Goal: Task Accomplishment & Management: Manage account settings

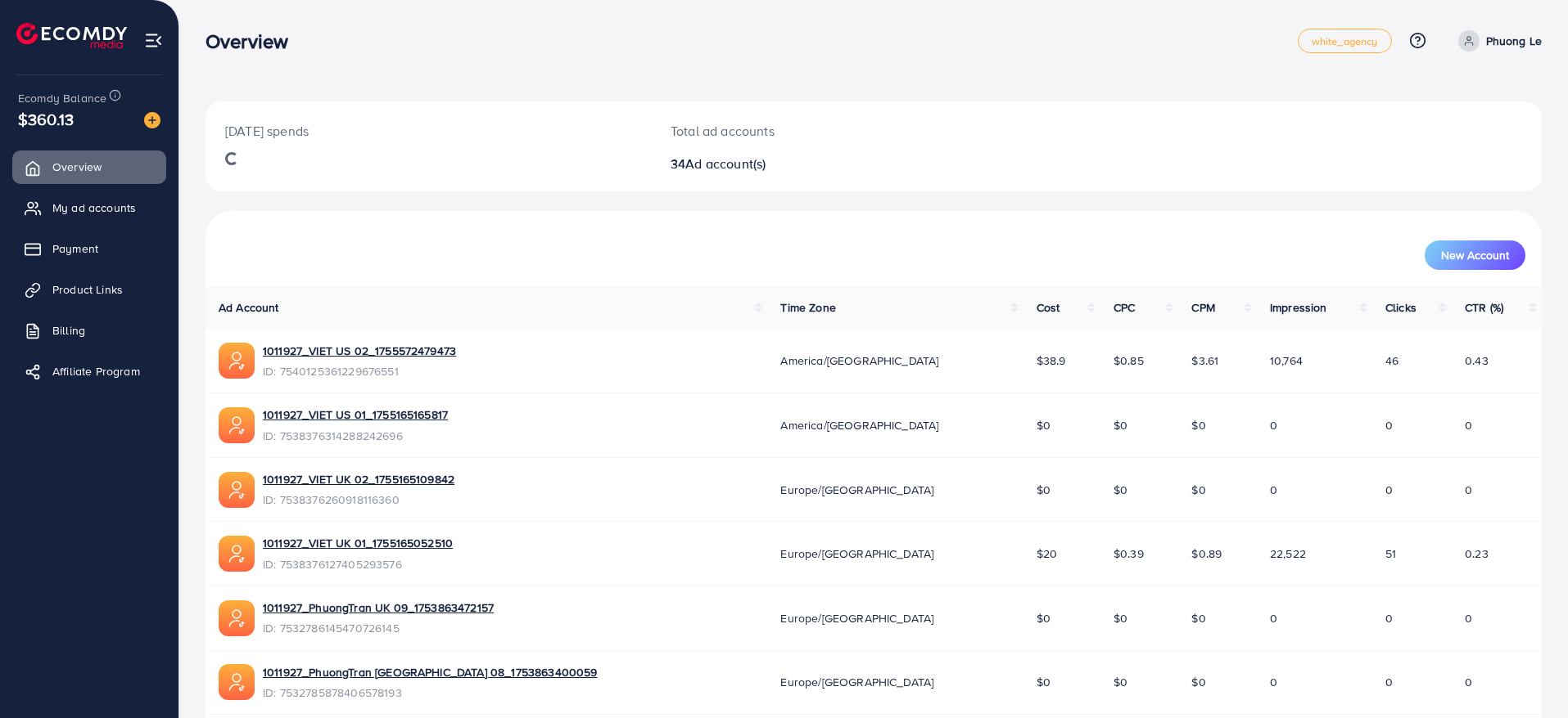
scroll to position [336, 0]
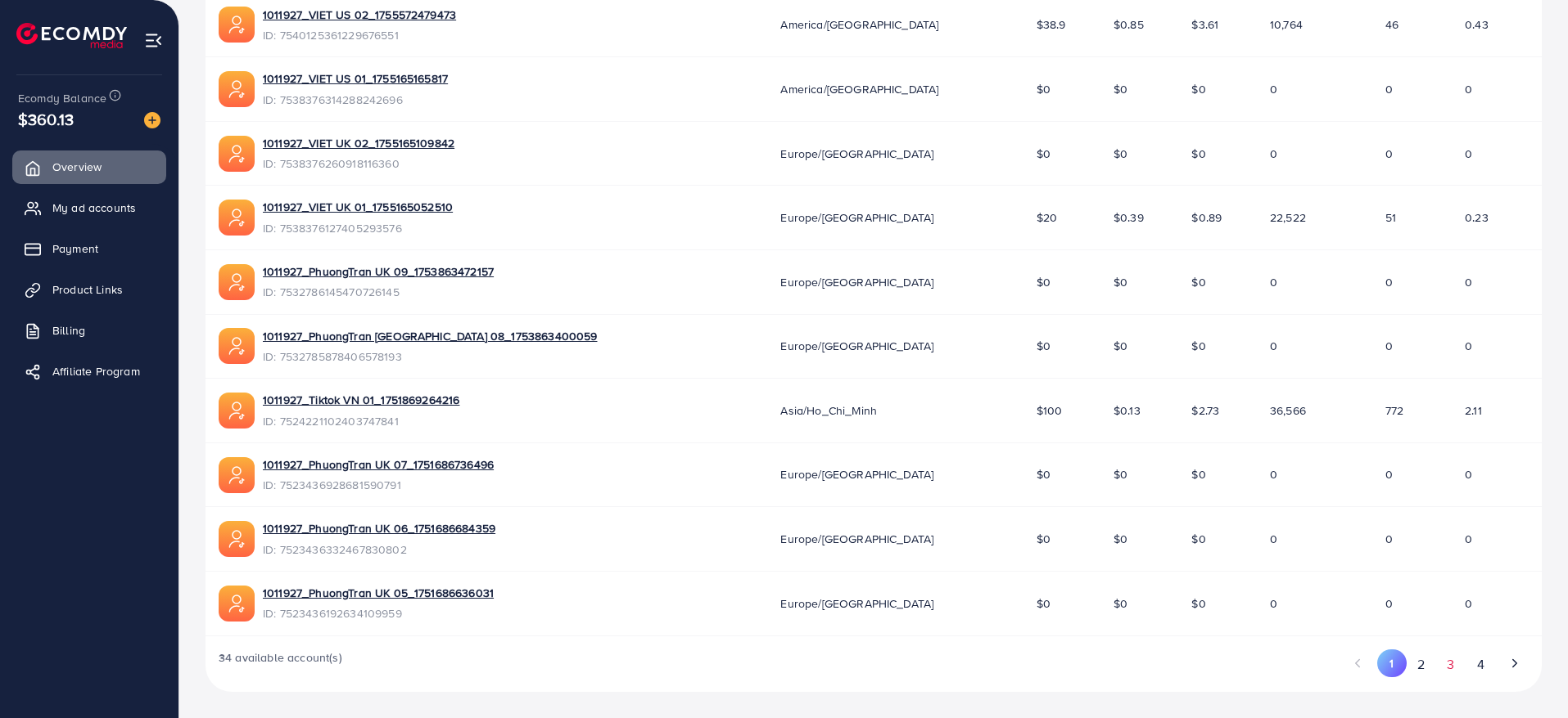
click at [1442, 665] on button "3" at bounding box center [1451, 665] width 29 height 30
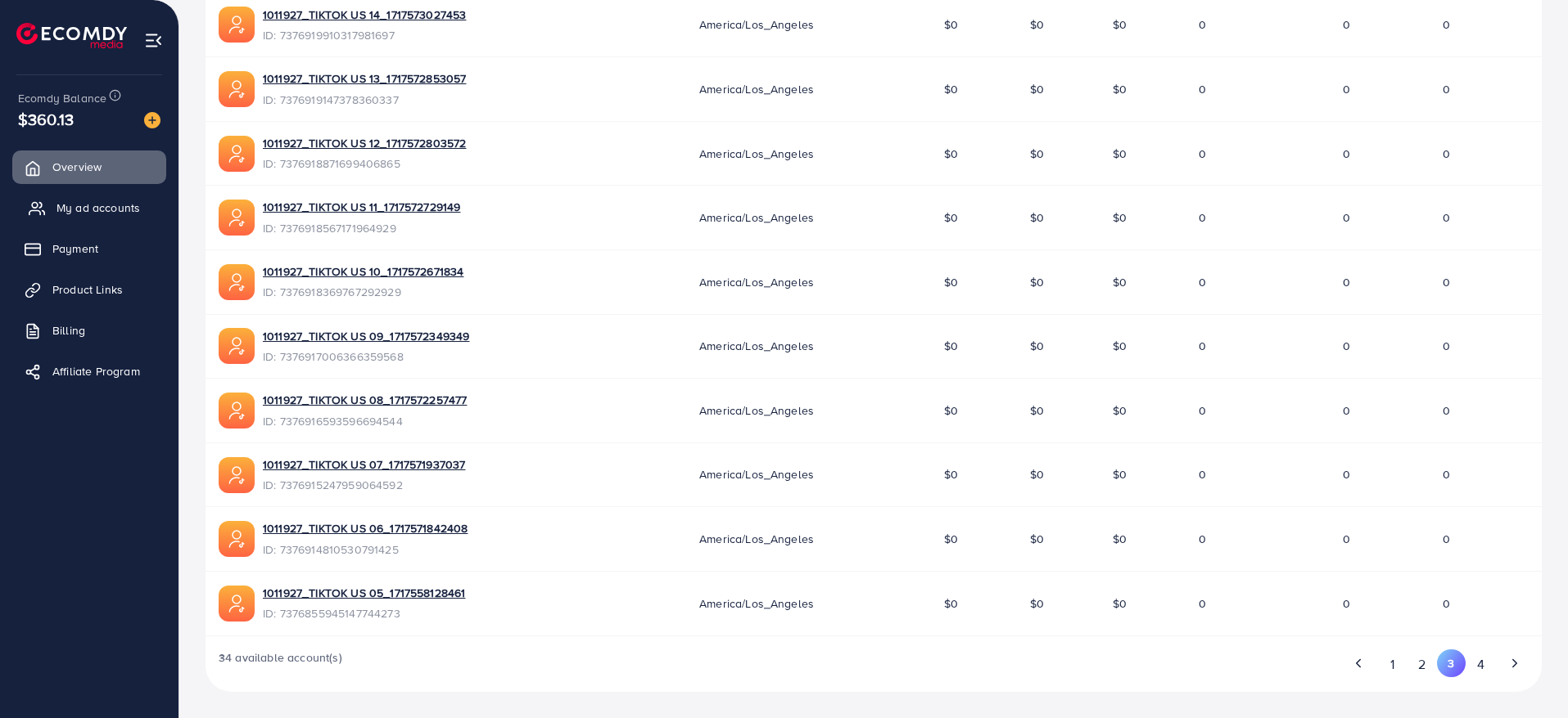
click at [91, 197] on link "My ad accounts" at bounding box center [89, 208] width 154 height 33
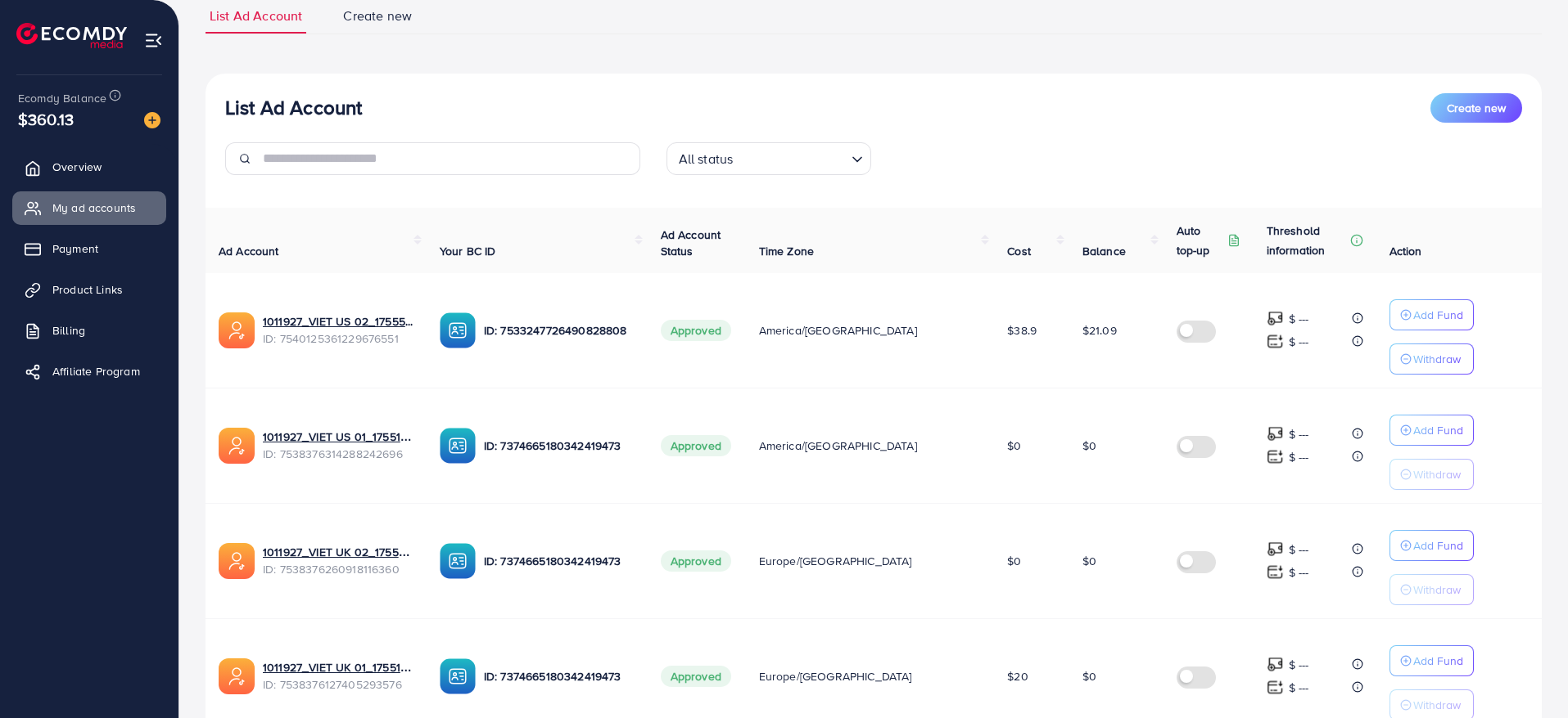
scroll to position [949, 0]
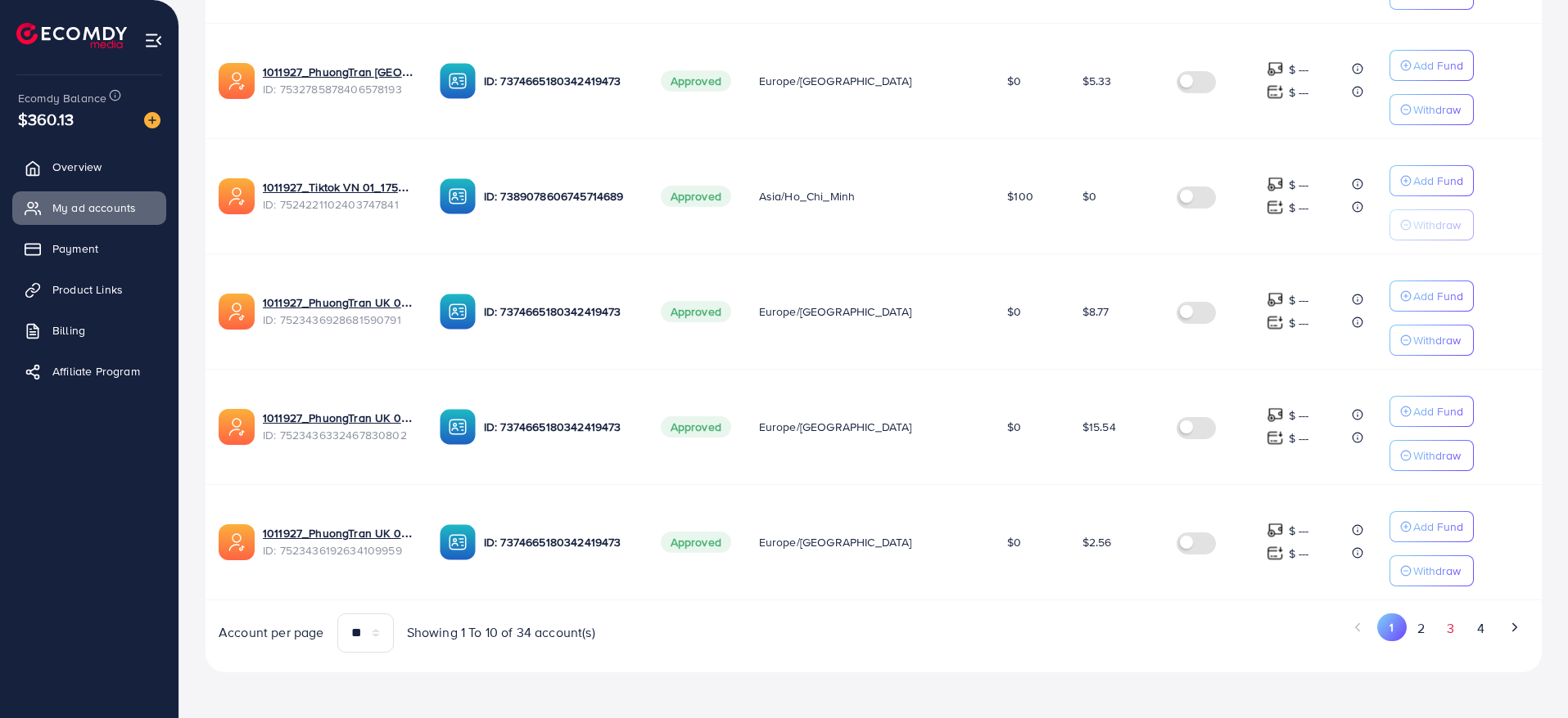
click at [1455, 627] on button "3" at bounding box center [1451, 628] width 29 height 30
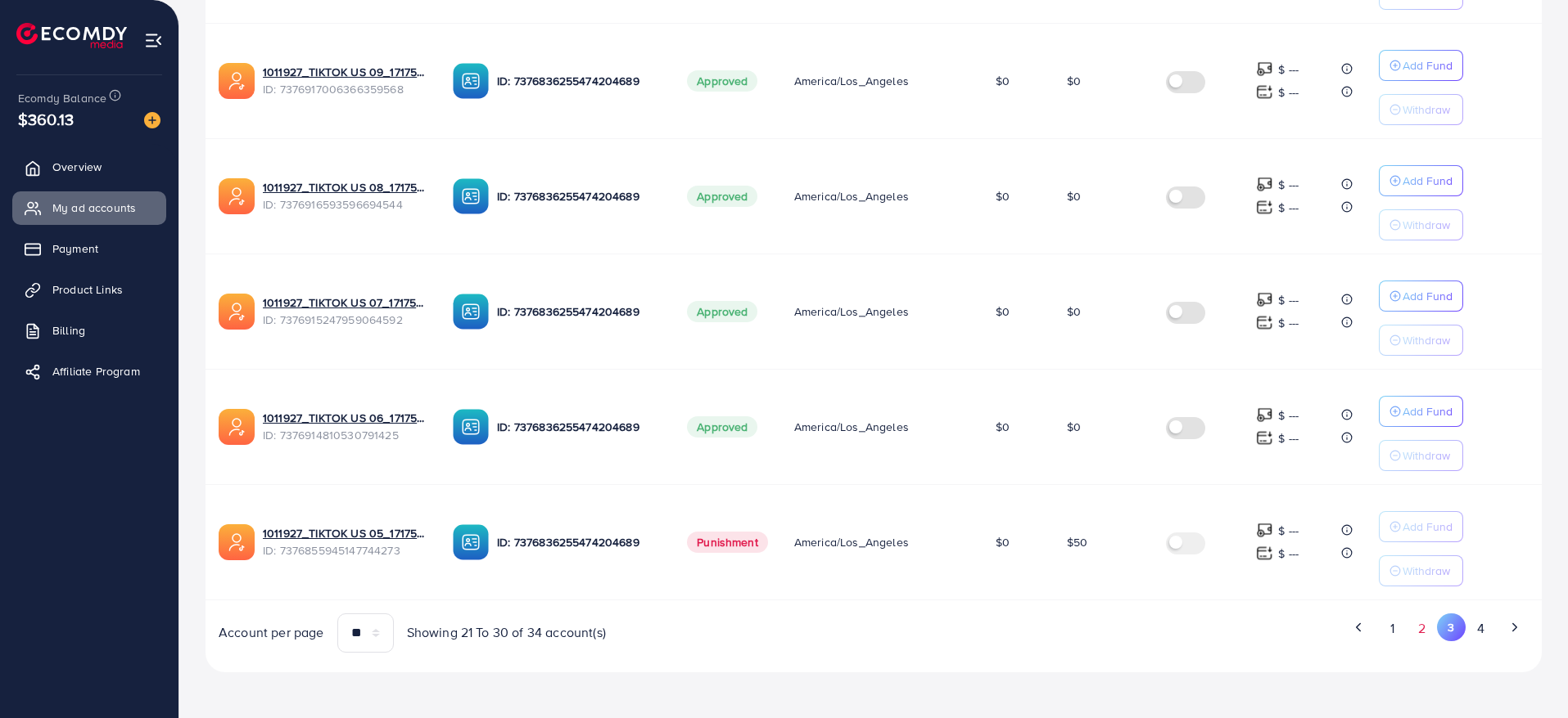
click at [1410, 631] on button "2" at bounding box center [1422, 628] width 29 height 30
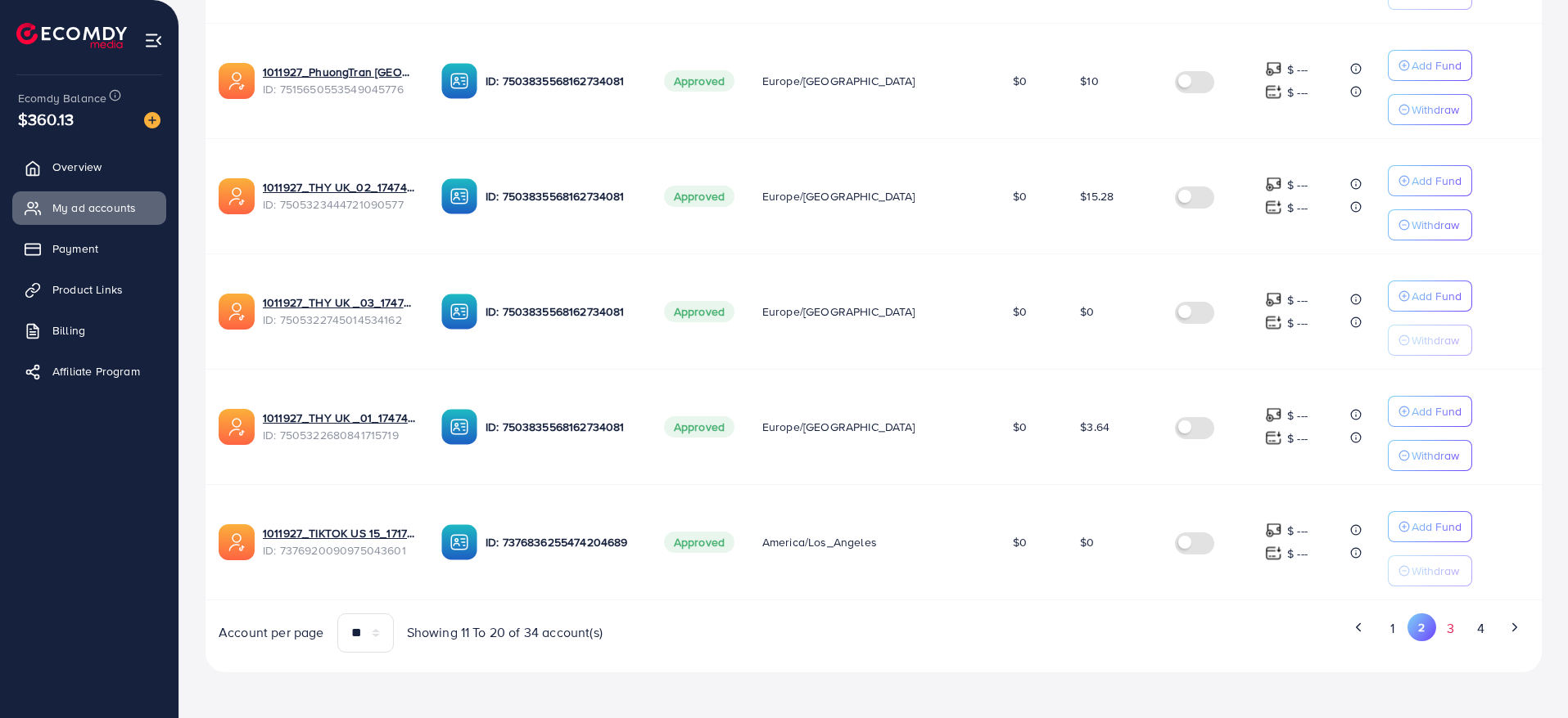
click at [1452, 635] on button "3" at bounding box center [1451, 628] width 29 height 30
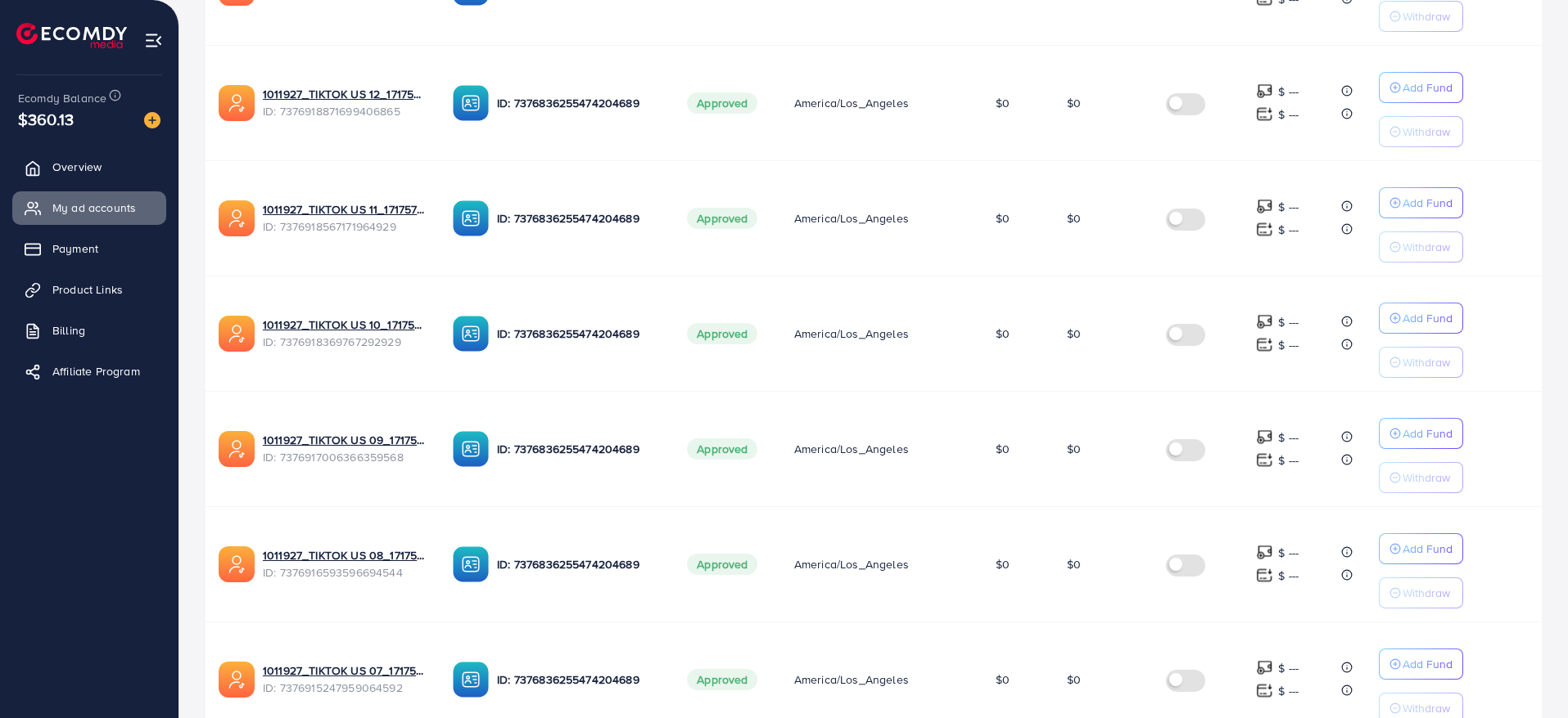
scroll to position [213, 0]
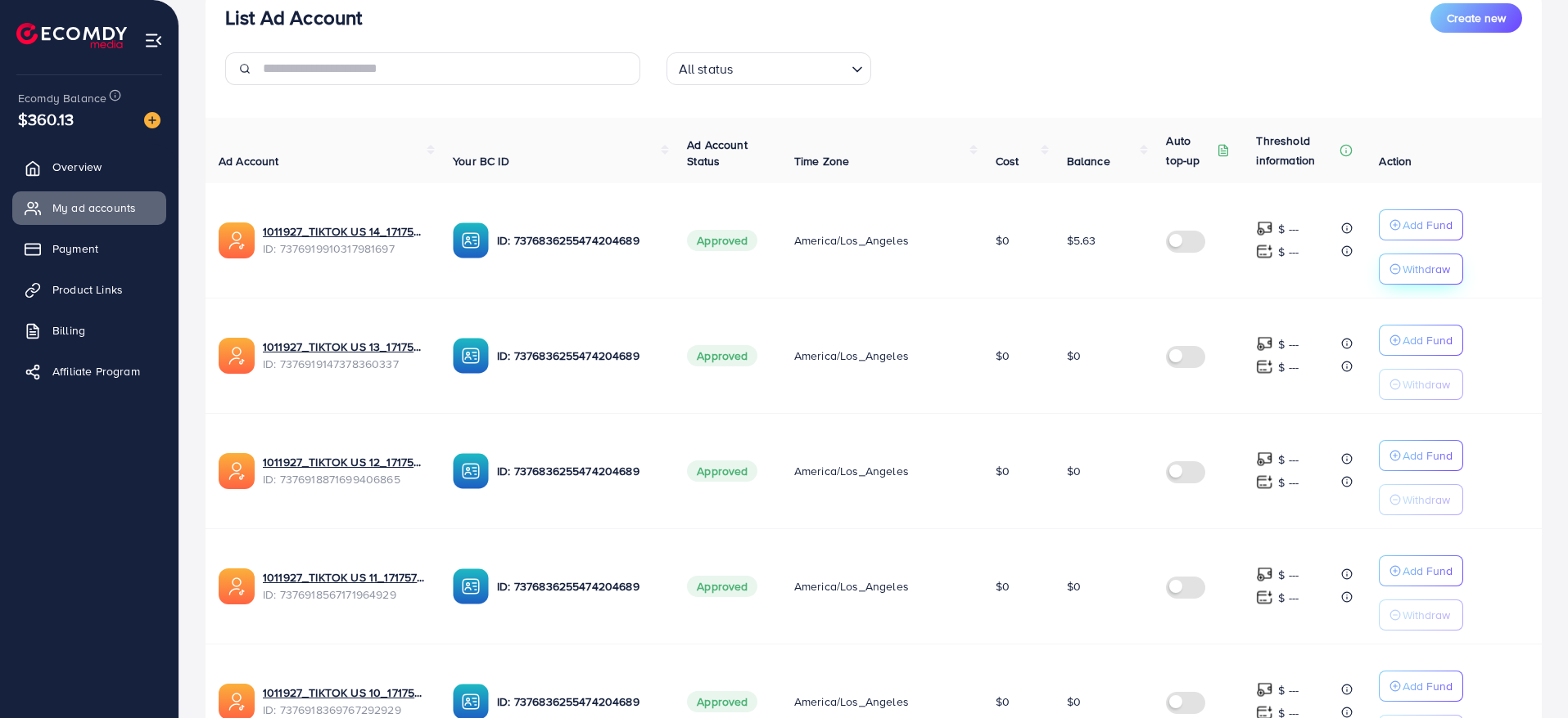
click at [1402, 265] on p "Withdraw" at bounding box center [1426, 269] width 47 height 20
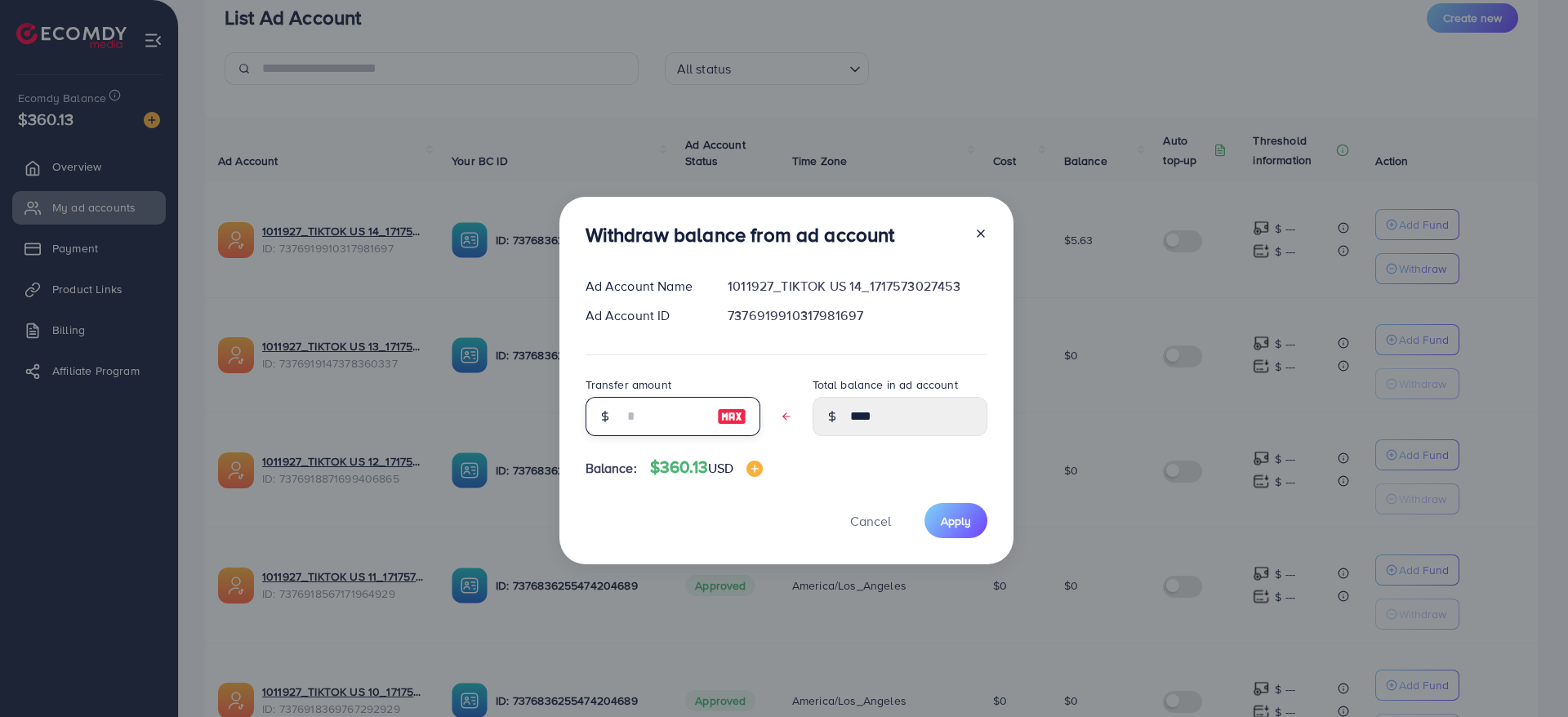
click at [664, 425] on input "text" at bounding box center [664, 417] width 82 height 40
type input "*"
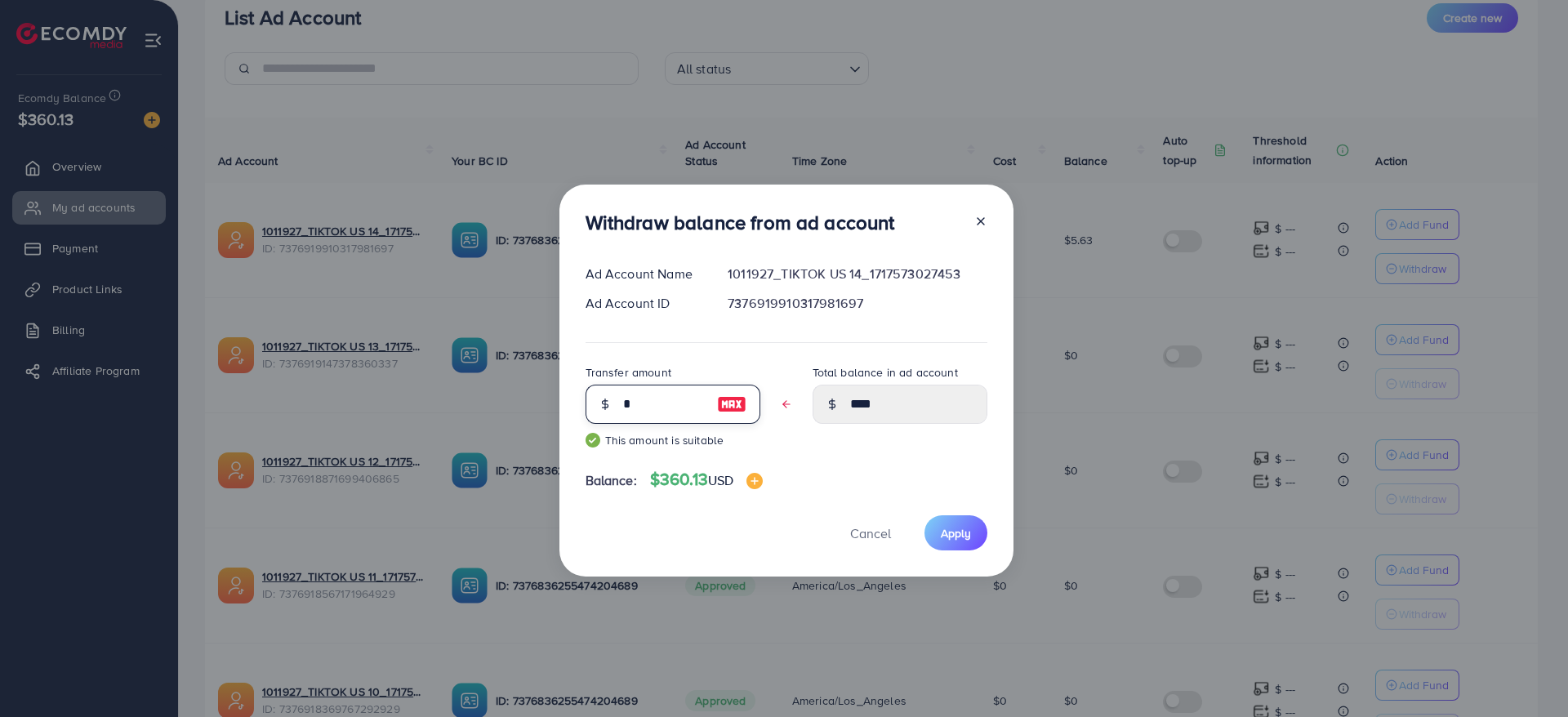
type input "****"
type input "*"
click at [865, 530] on span "Cancel" at bounding box center [870, 533] width 40 height 18
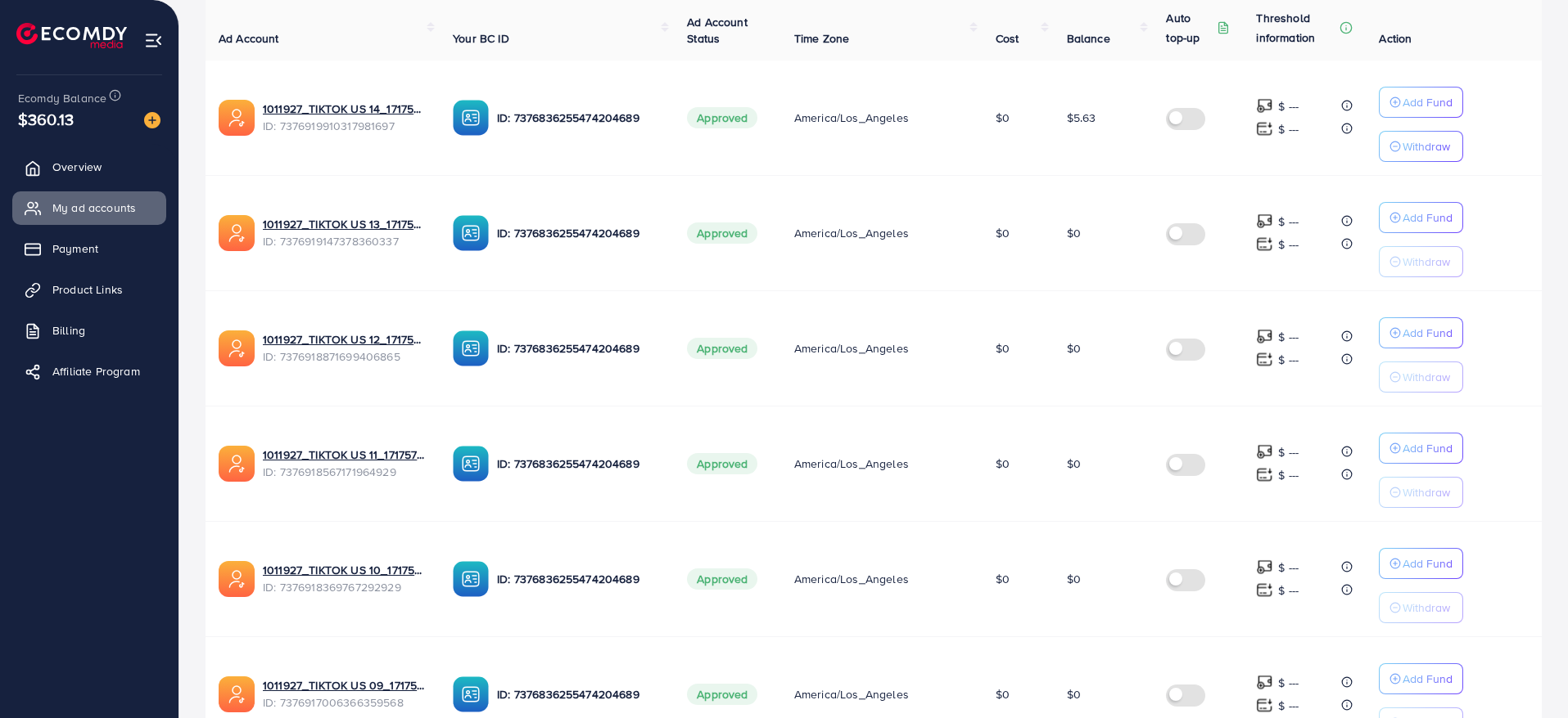
scroll to position [0, 0]
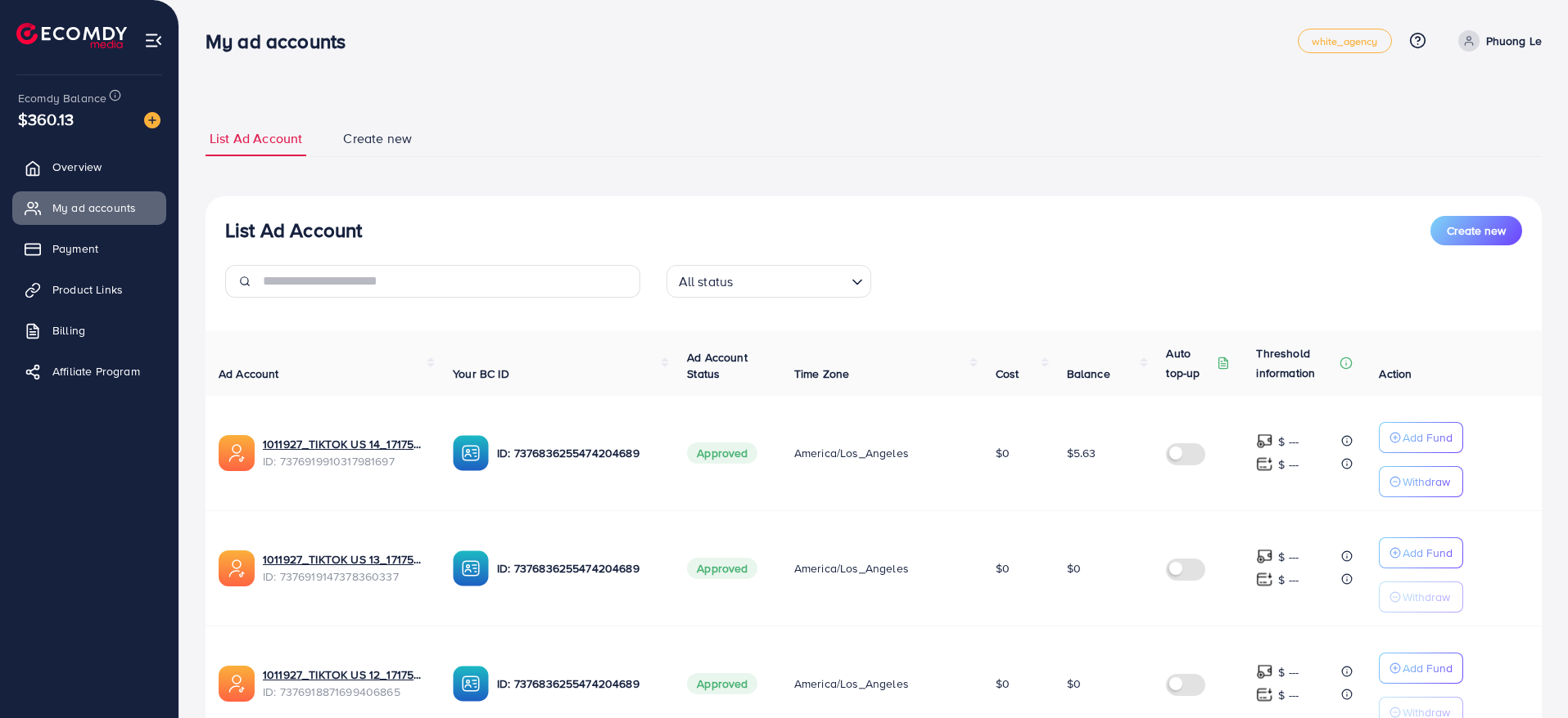
drag, startPoint x: 363, startPoint y: 141, endPoint x: 354, endPoint y: 140, distance: 9.1
click at [363, 141] on span "Create new" at bounding box center [378, 139] width 69 height 19
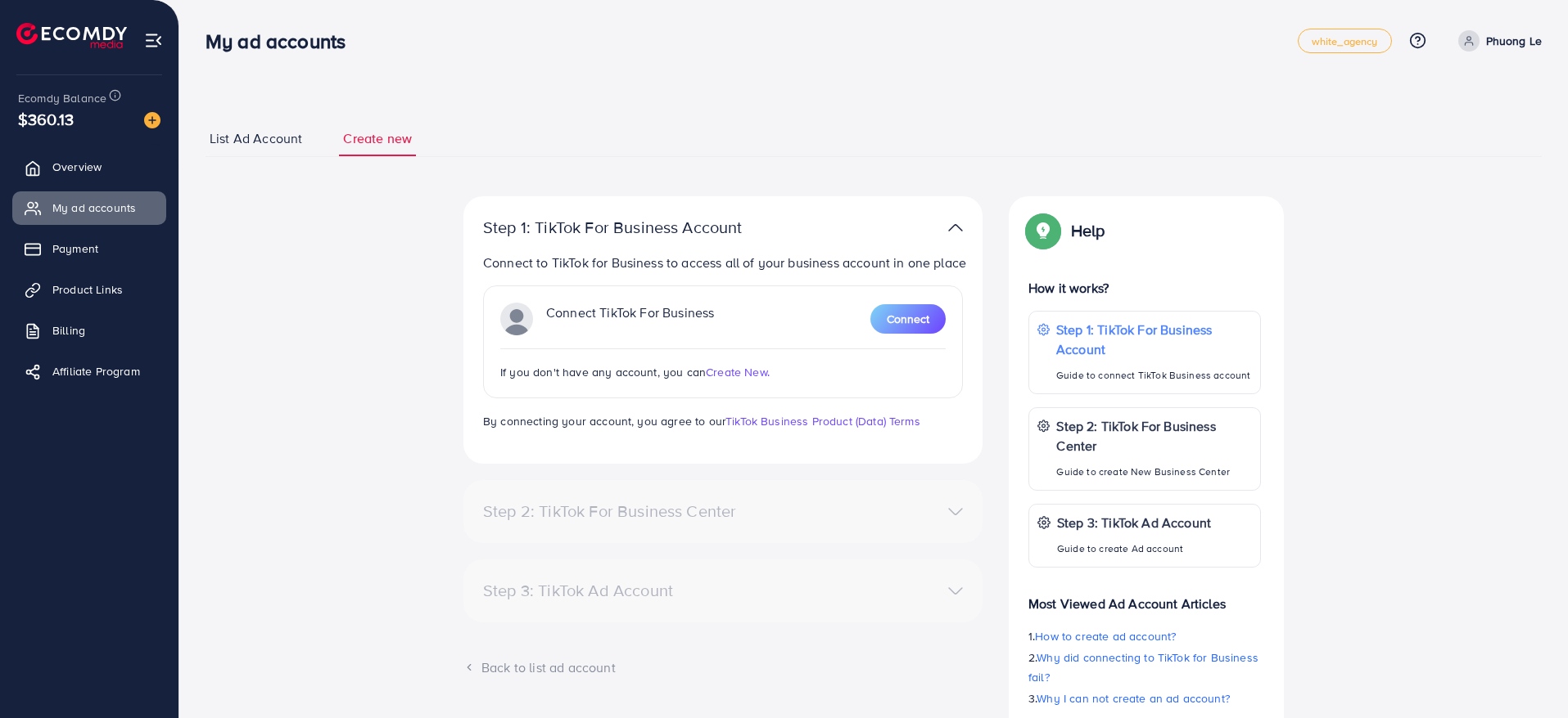
click at [273, 140] on span "List Ad Account" at bounding box center [255, 139] width 92 height 19
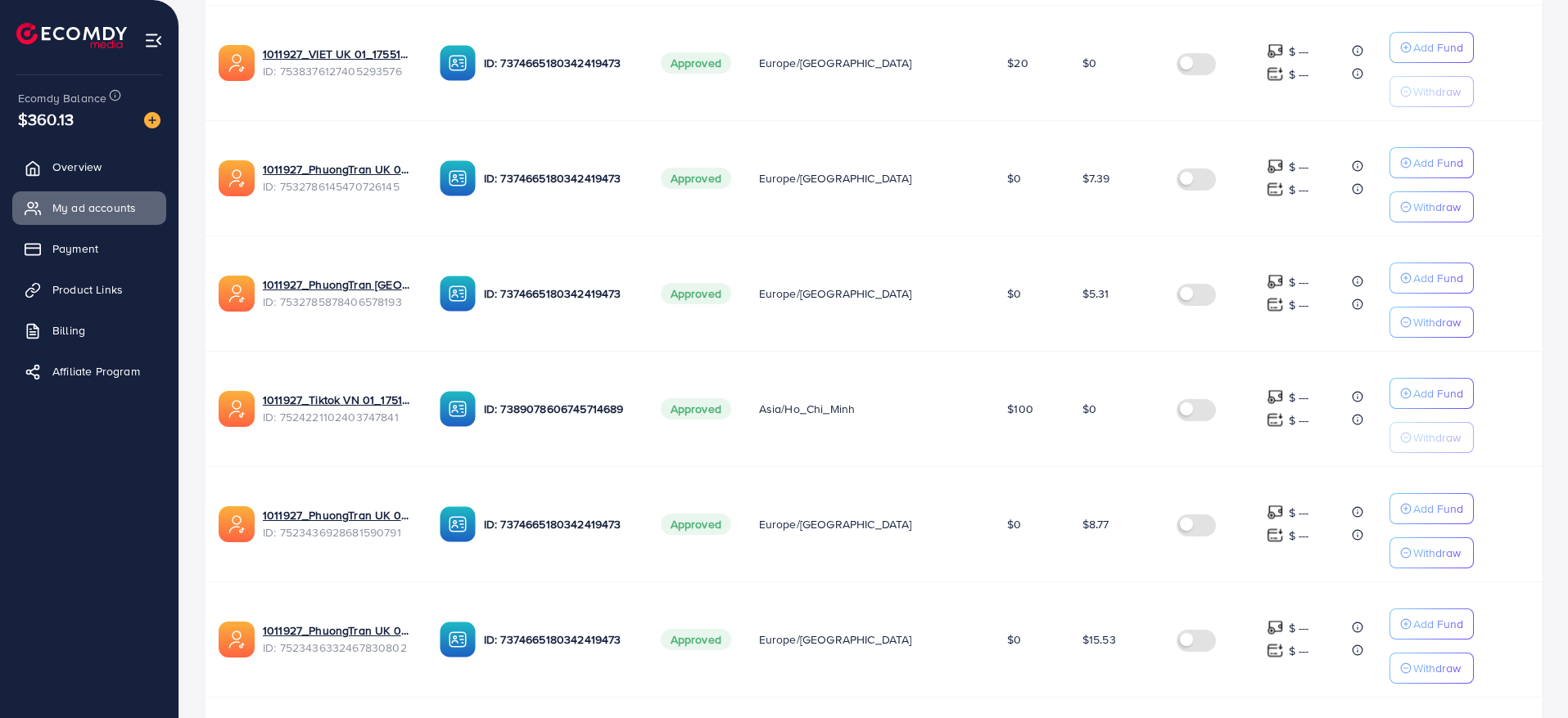
scroll to position [949, 0]
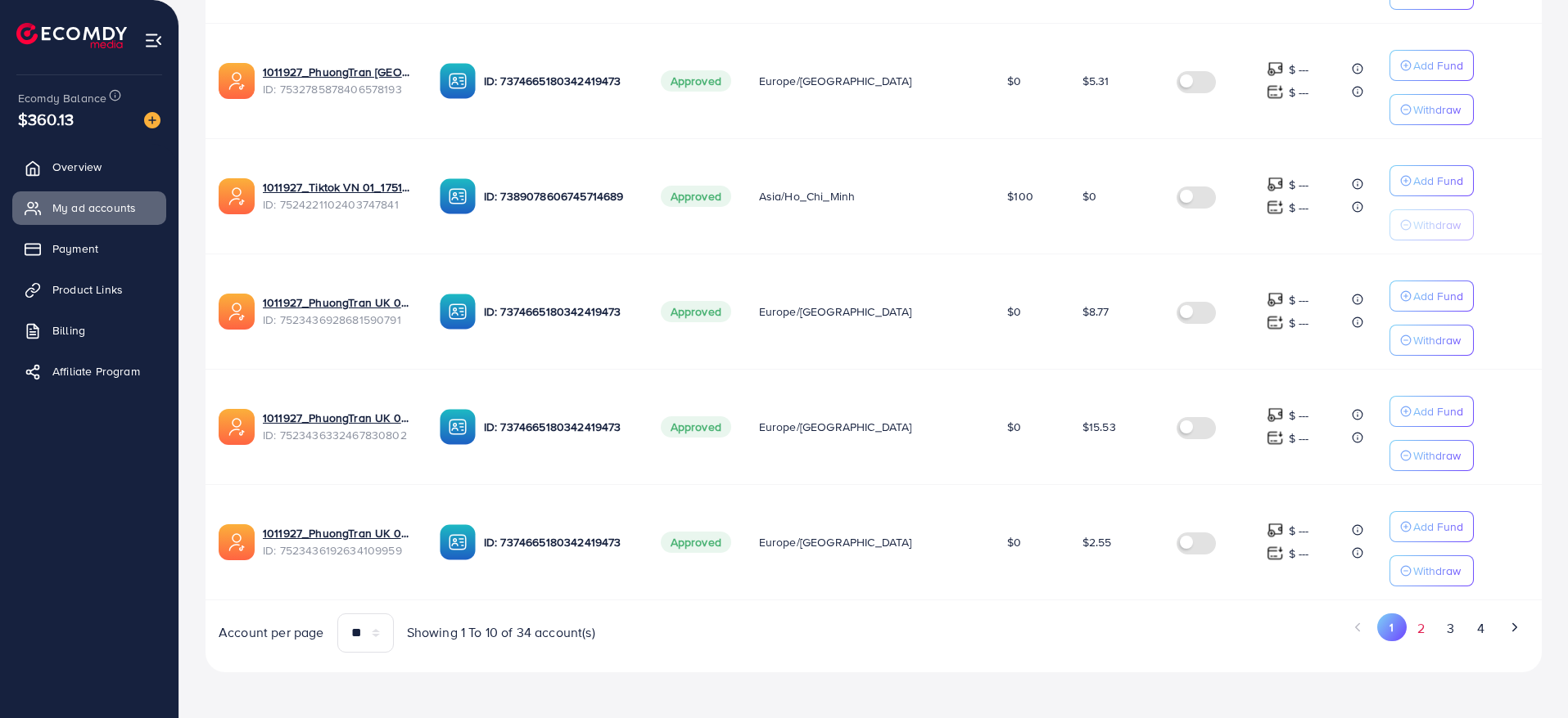
click at [1428, 629] on button "2" at bounding box center [1421, 628] width 29 height 30
click at [1439, 631] on button "3" at bounding box center [1451, 628] width 29 height 30
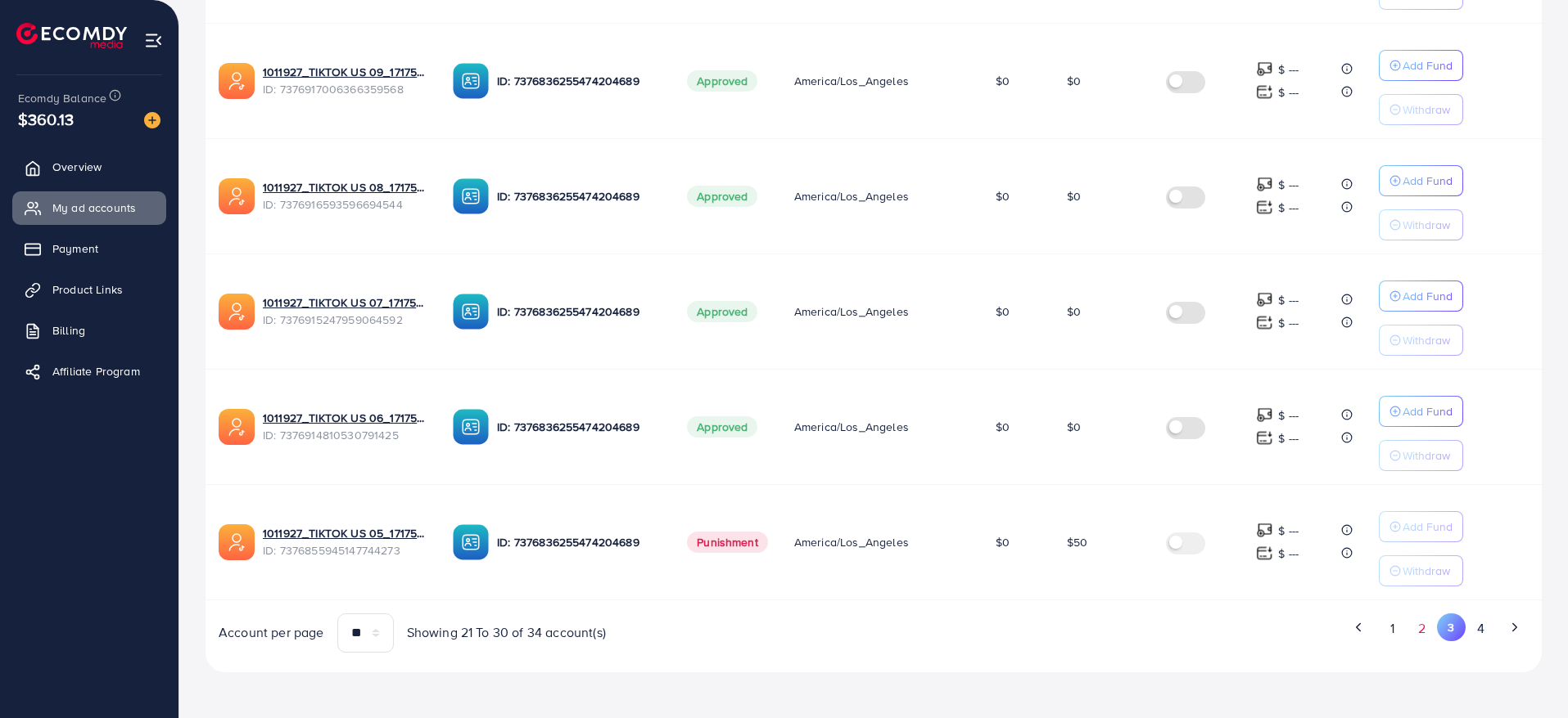
click at [1421, 637] on button "2" at bounding box center [1422, 628] width 29 height 30
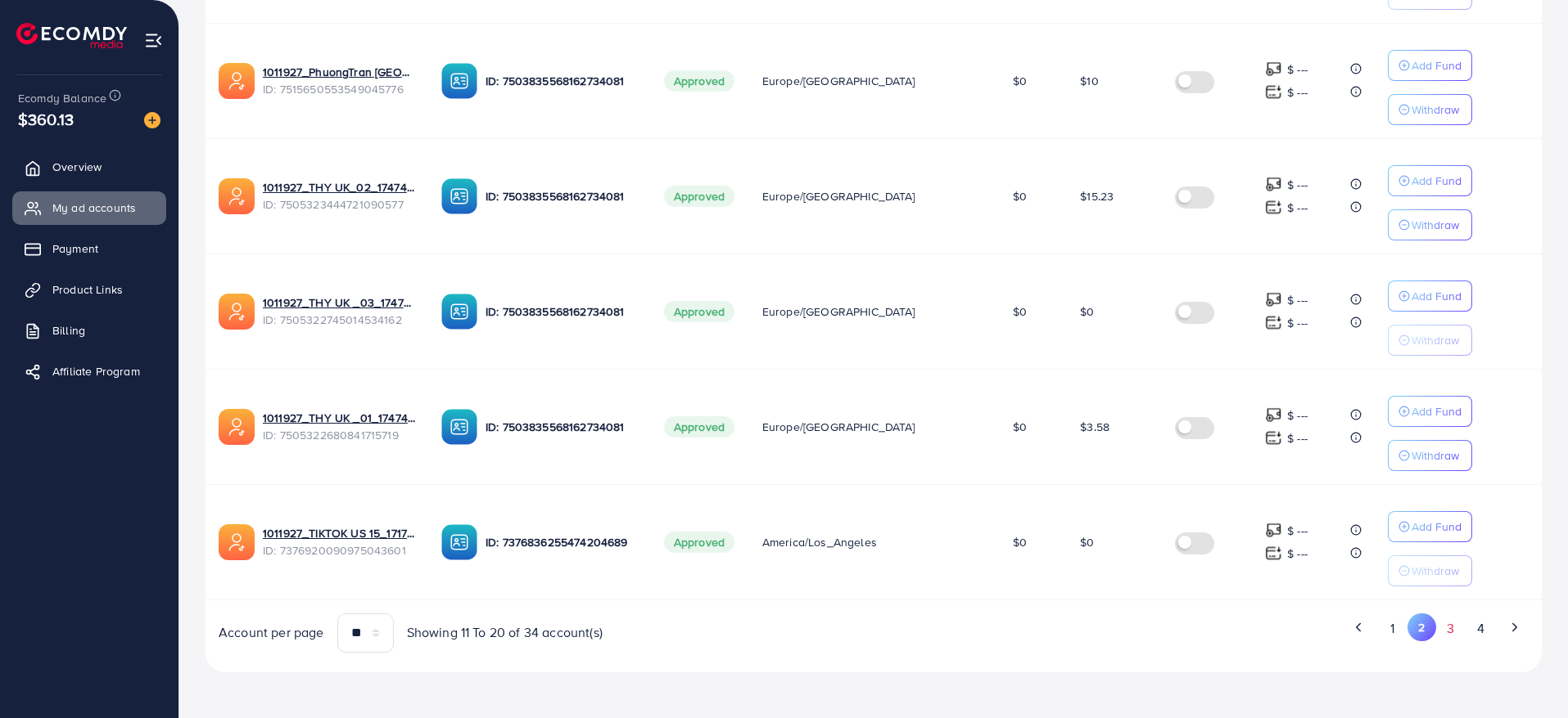
click at [1462, 632] on button "3" at bounding box center [1451, 628] width 29 height 30
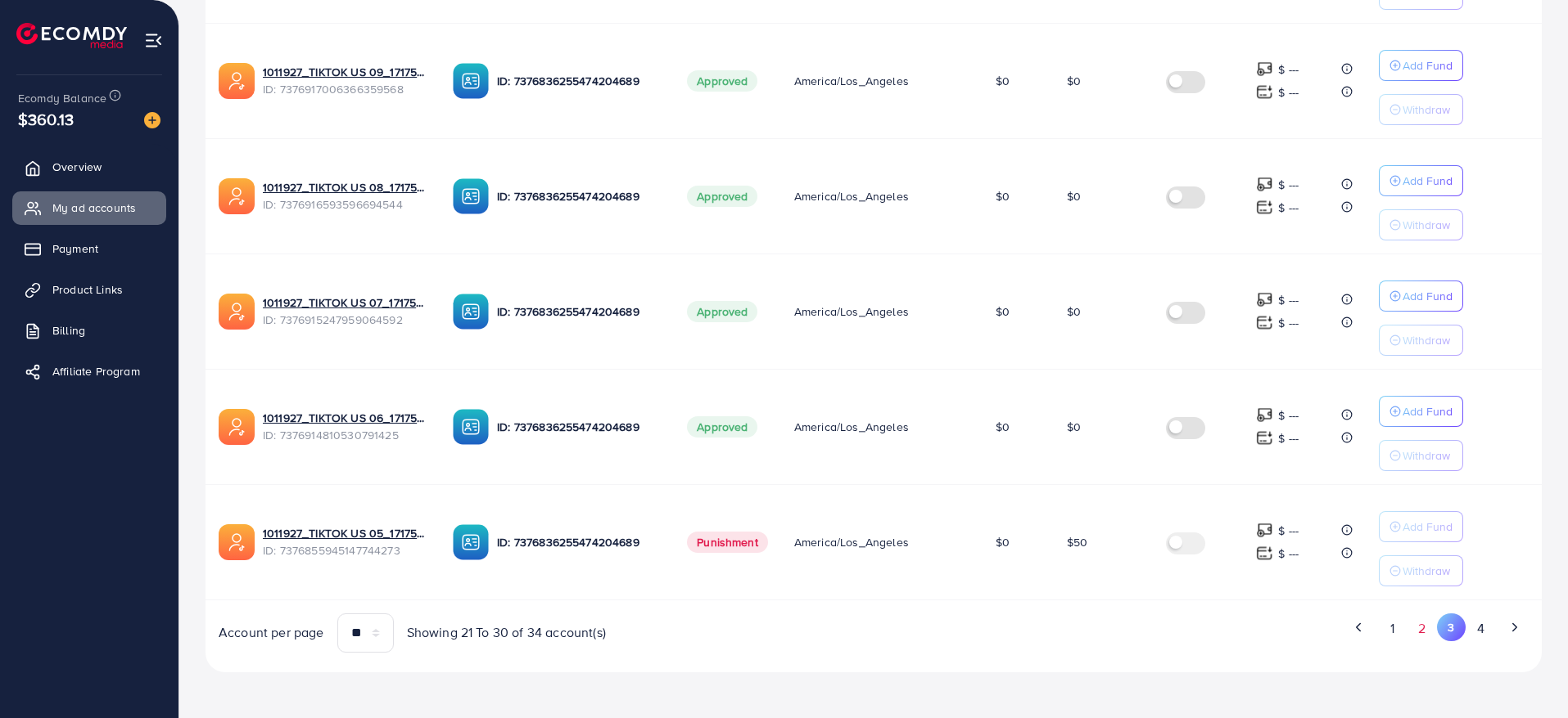
click at [1424, 627] on button "2" at bounding box center [1422, 628] width 29 height 30
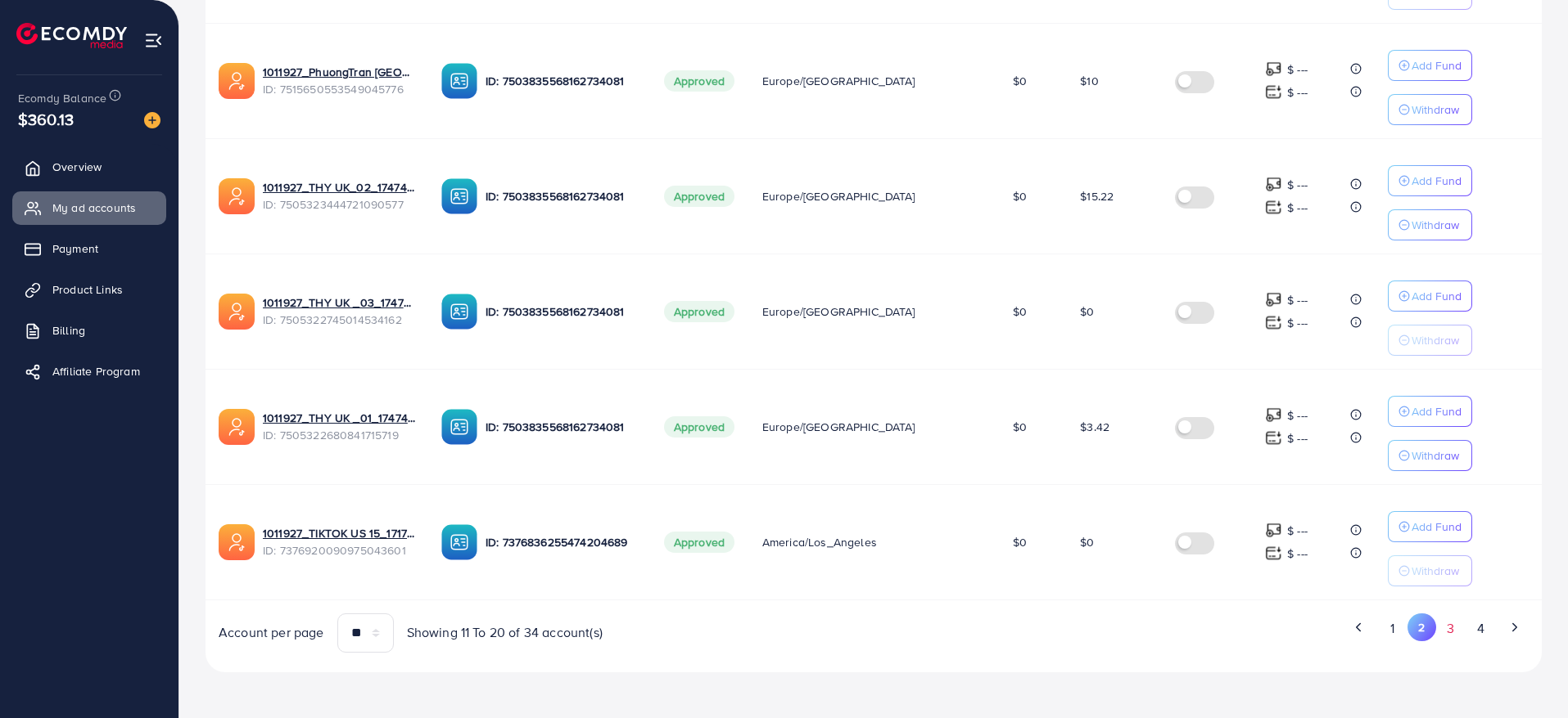
click at [1456, 634] on button "3" at bounding box center [1451, 628] width 29 height 30
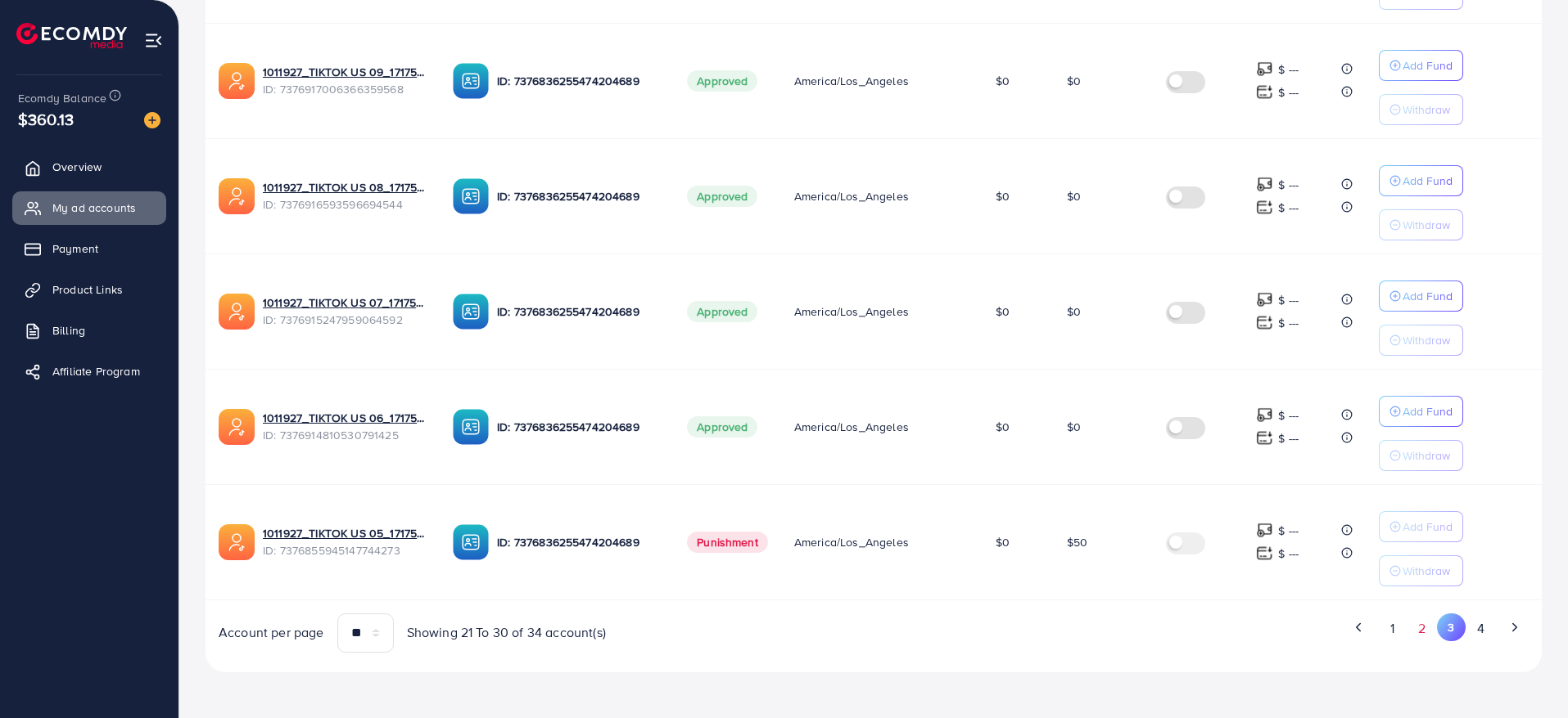
click at [1422, 634] on button "2" at bounding box center [1422, 628] width 29 height 30
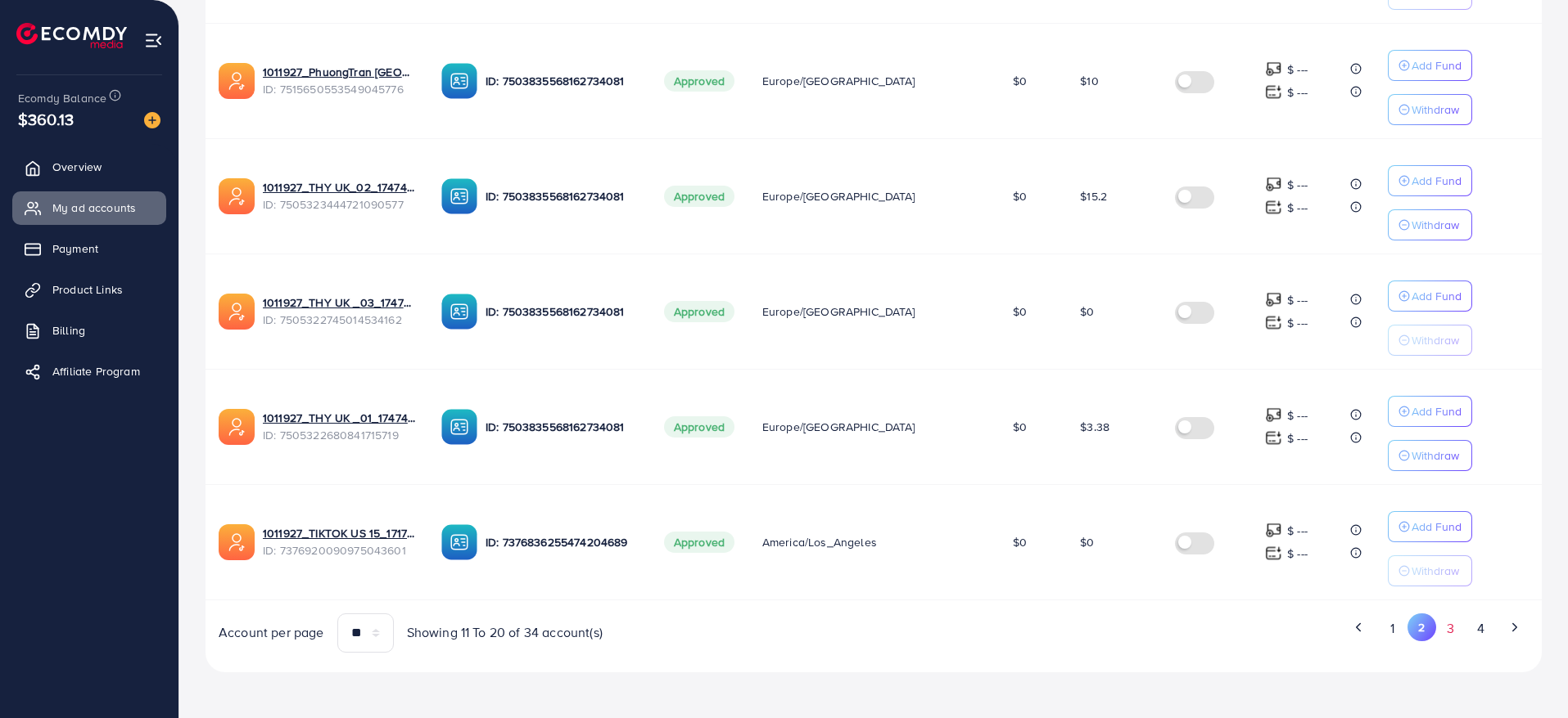
click at [1454, 632] on button "3" at bounding box center [1451, 628] width 29 height 30
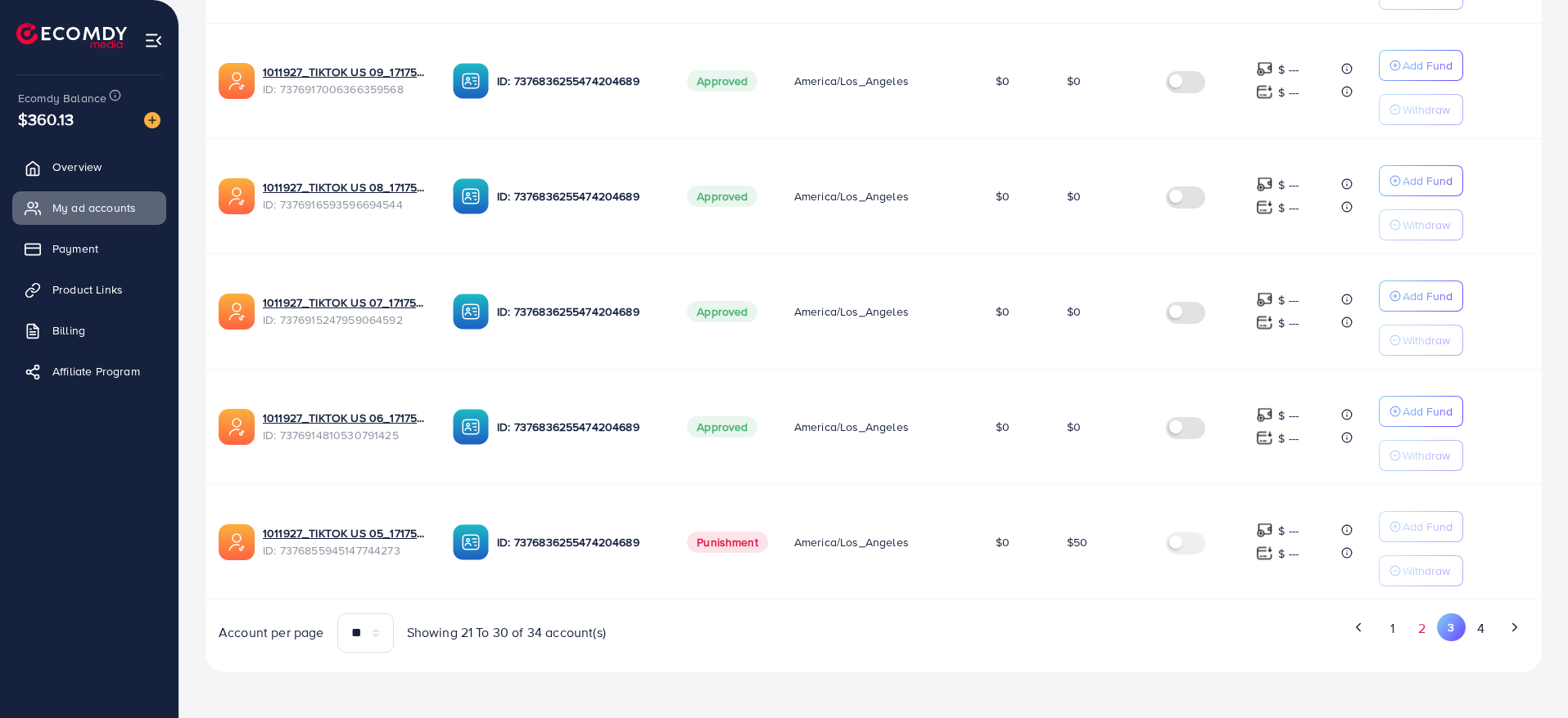
click at [1425, 627] on button "2" at bounding box center [1422, 628] width 29 height 30
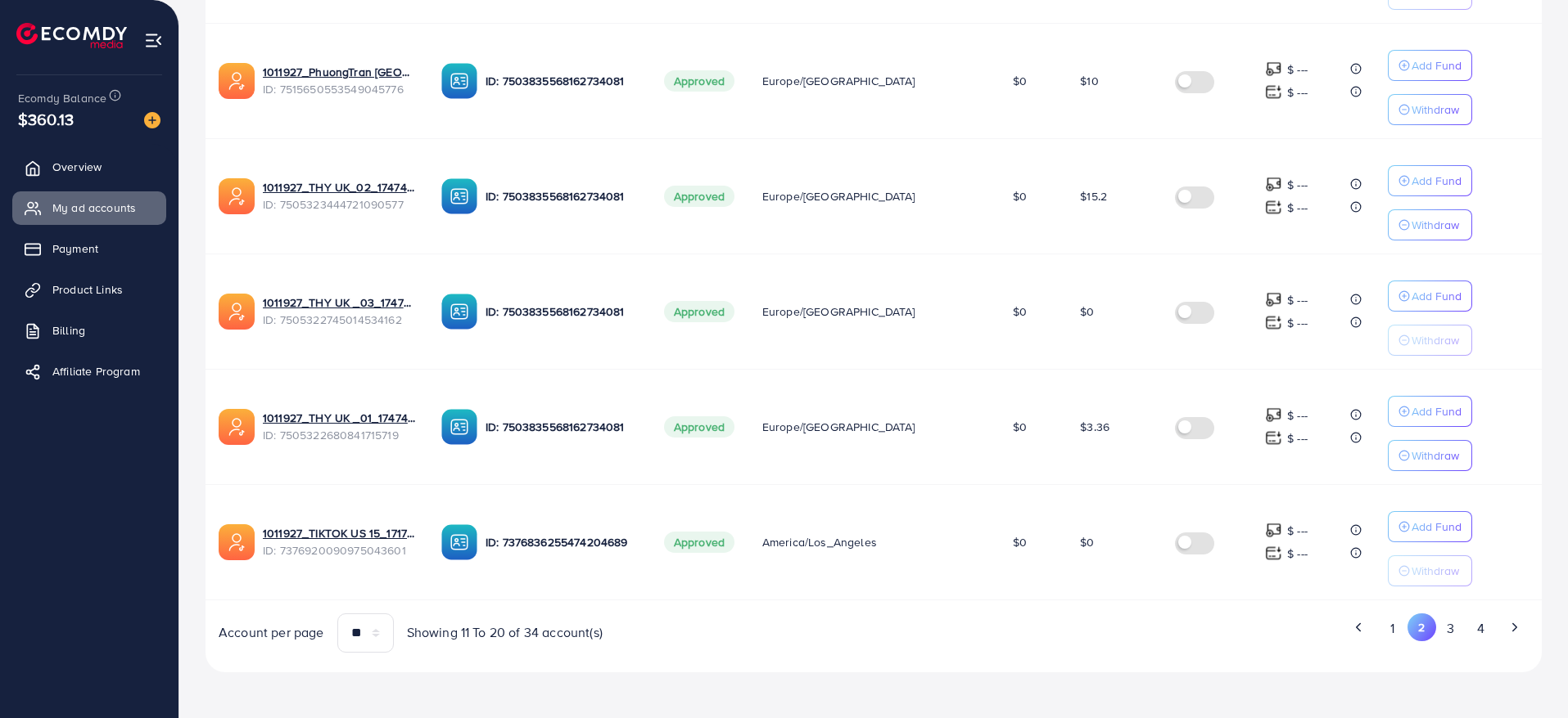
click at [1457, 643] on div "1 2 3 4" at bounding box center [1207, 634] width 668 height 40
click at [1452, 625] on button "3" at bounding box center [1451, 628] width 29 height 30
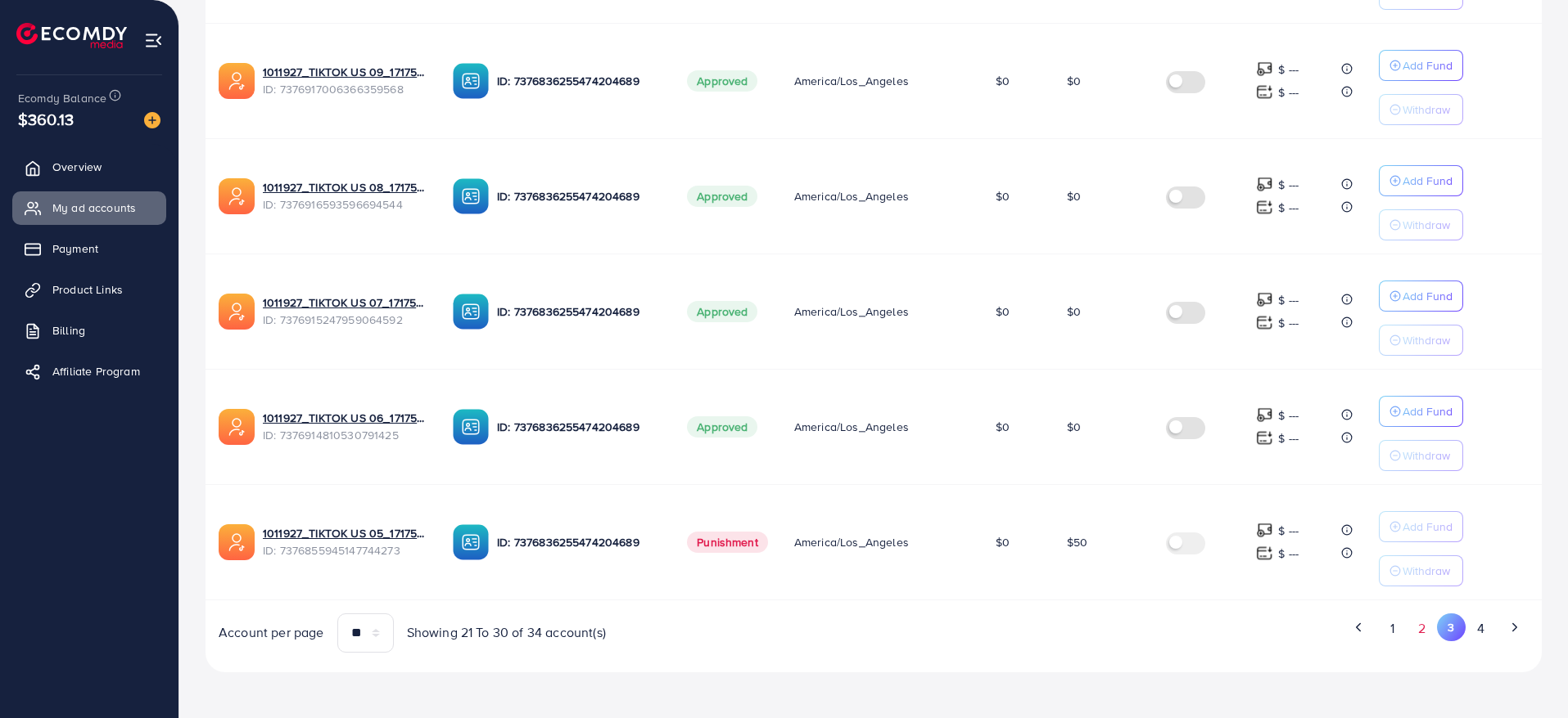
click at [1421, 632] on button "2" at bounding box center [1422, 628] width 29 height 30
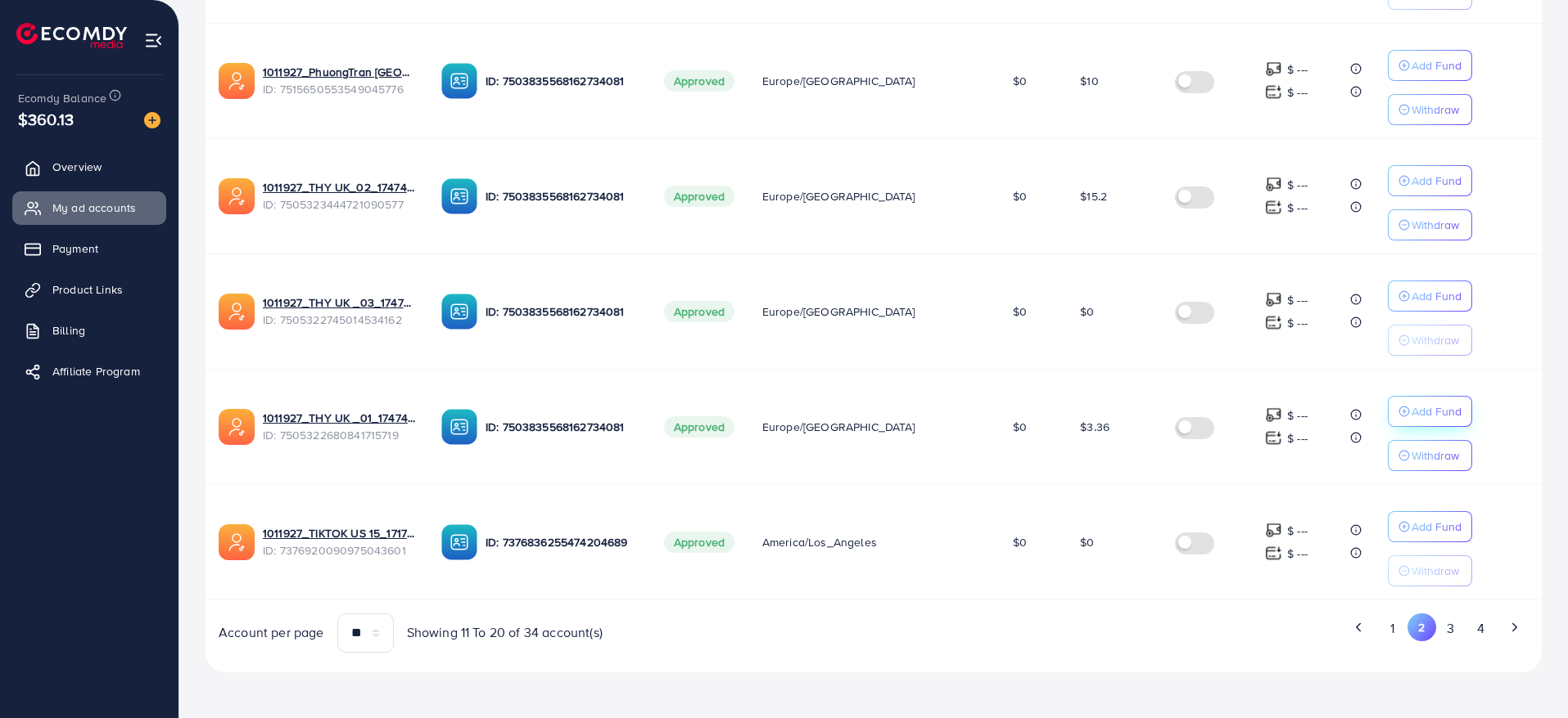
click at [1411, 415] on p "Add Fund" at bounding box center [1436, 411] width 50 height 20
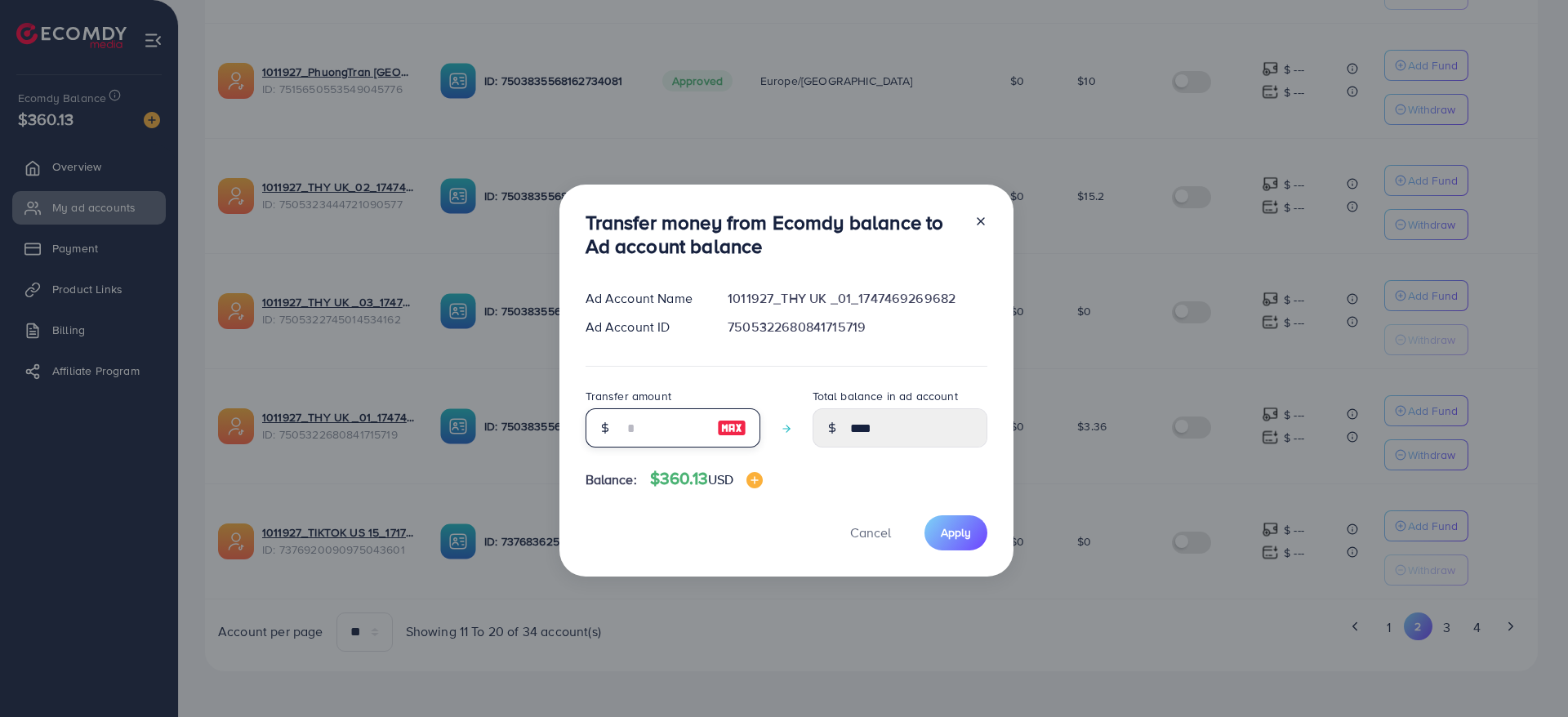
click at [663, 430] on input "number" at bounding box center [664, 429] width 82 height 40
type input "*"
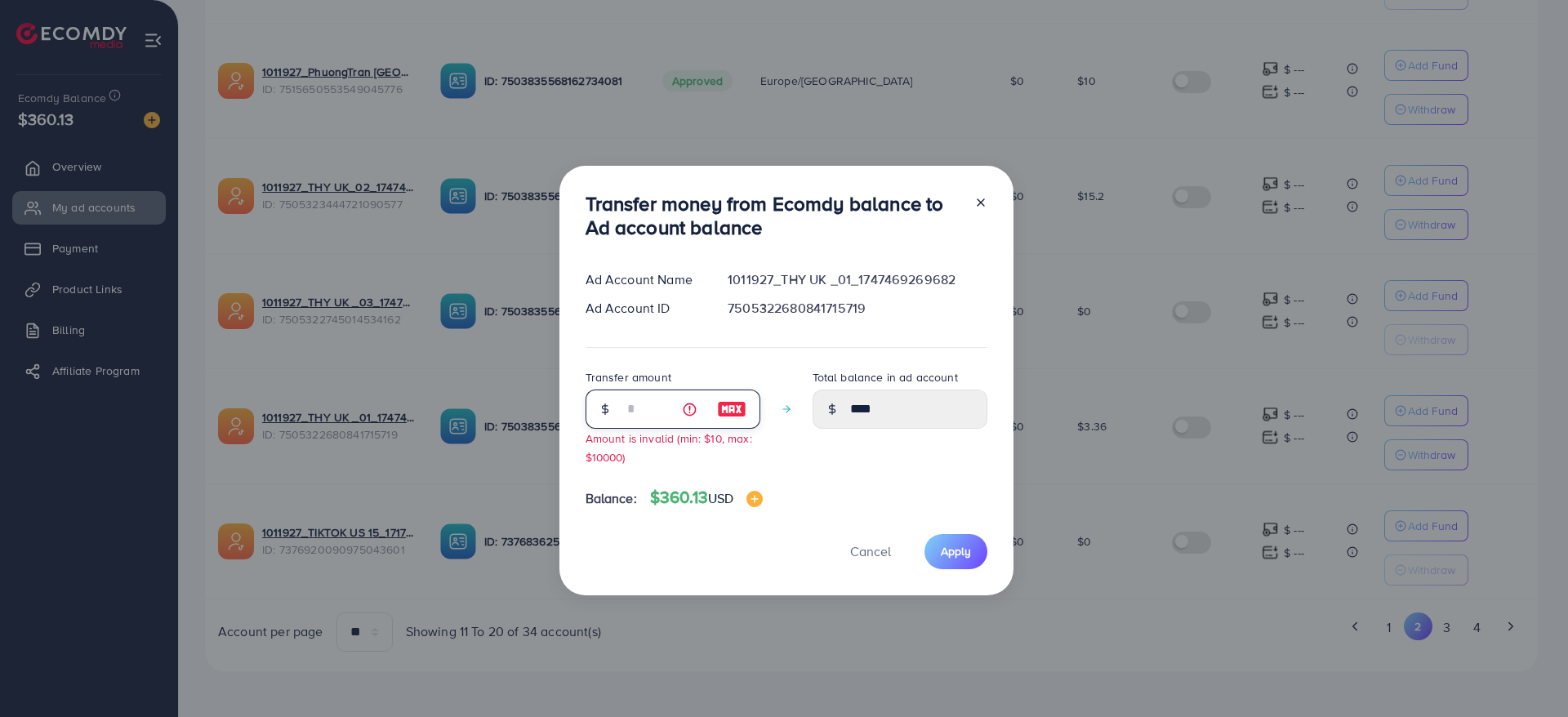
type input "****"
type input "**"
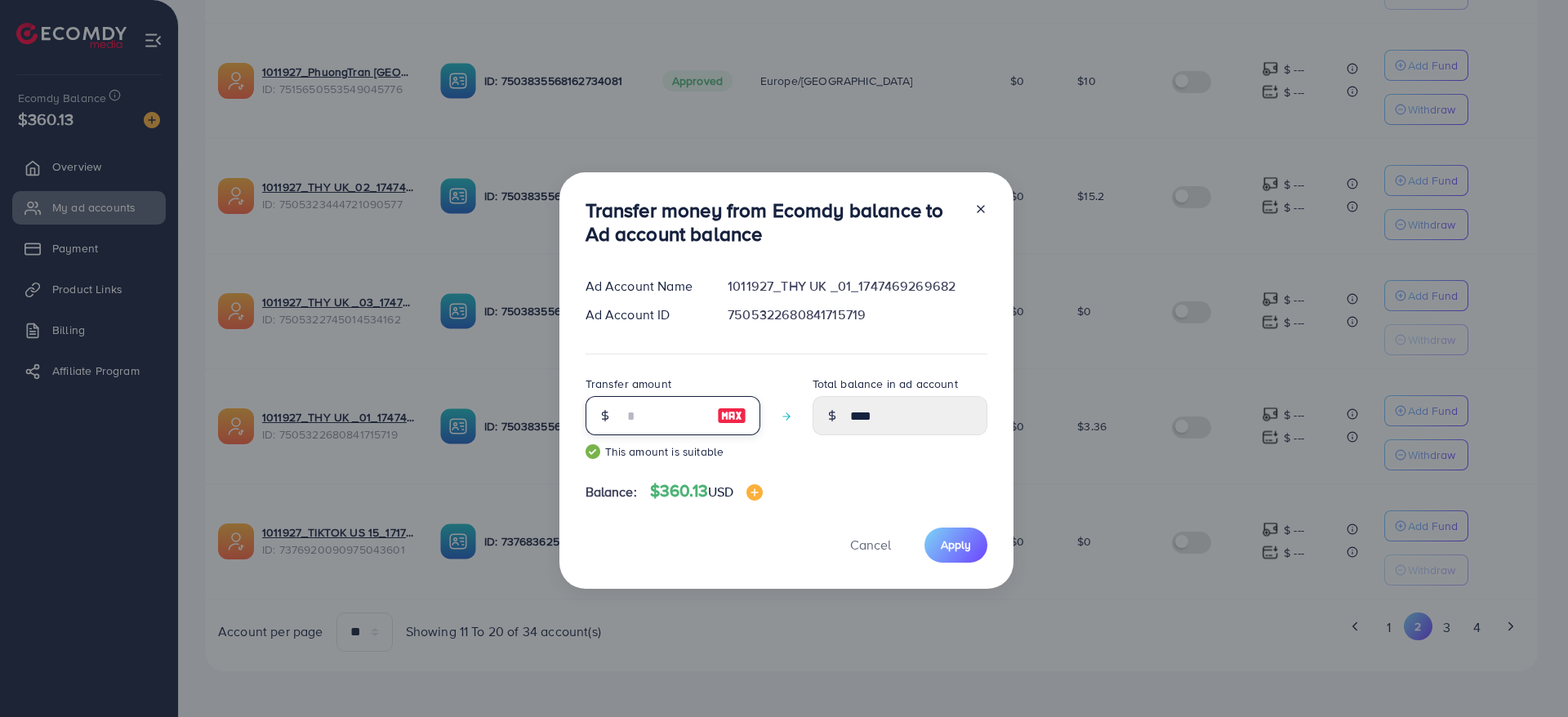
type input "*****"
type input "**"
click at [952, 552] on span "Apply" at bounding box center [955, 545] width 30 height 16
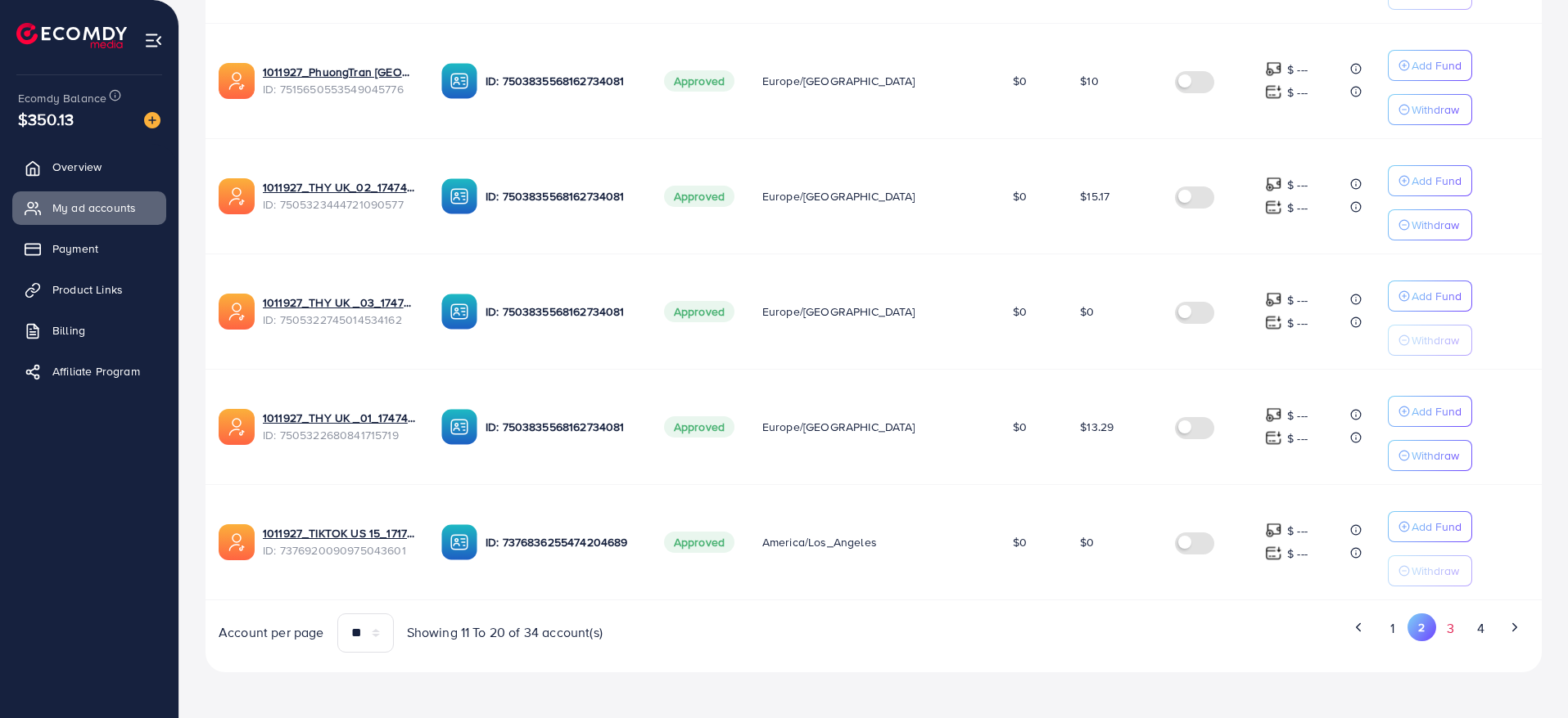
click at [1444, 630] on button "3" at bounding box center [1451, 628] width 29 height 30
